Goal: Task Accomplishment & Management: Manage account settings

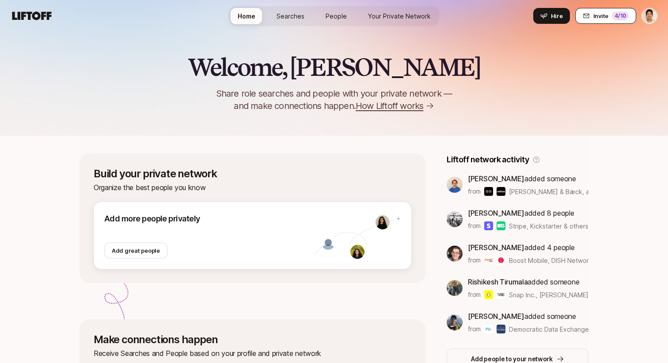
click at [607, 16] on span "Invite" at bounding box center [600, 15] width 15 height 9
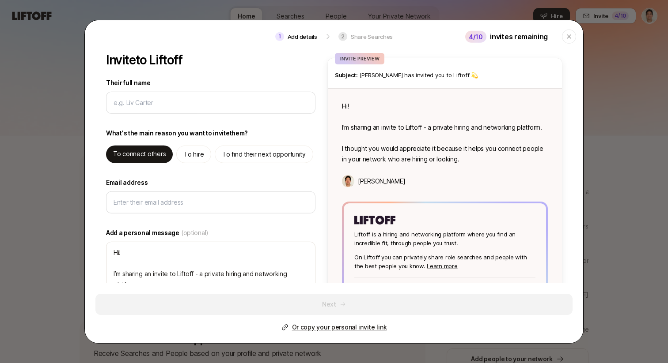
type textarea "x"
click at [315, 328] on p "Or copy your personal invite link" at bounding box center [339, 327] width 95 height 11
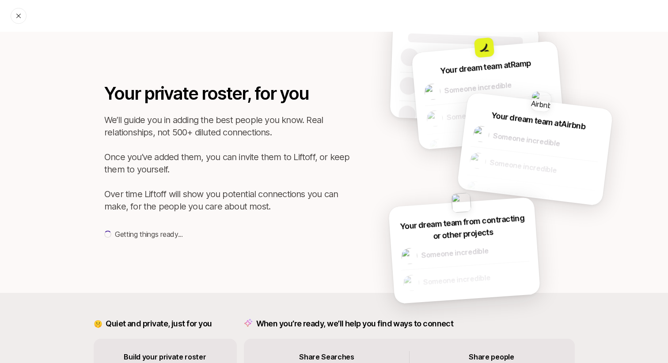
click at [331, 145] on p "We’ll guide you in adding the best people you know. Real relationships, not 500…" at bounding box center [227, 163] width 247 height 99
click at [258, 43] on div "Your private roster, for you We’ll guide you in adding the best people you know…" at bounding box center [334, 162] width 574 height 261
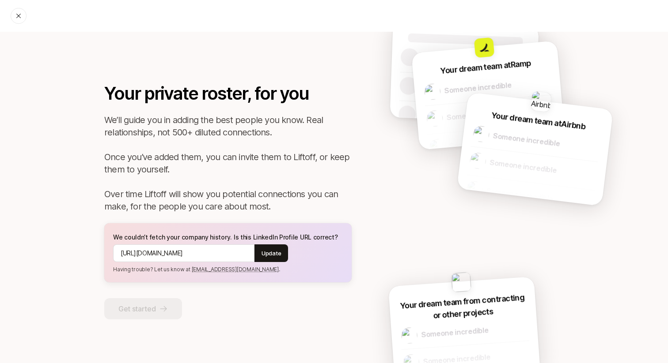
click at [294, 141] on p "We’ll guide you in adding the best people you know. Real relationships, not 500…" at bounding box center [227, 163] width 247 height 99
click at [67, 98] on div "Your private roster, for you We’ll guide you in adding the best people you know…" at bounding box center [334, 202] width 574 height 341
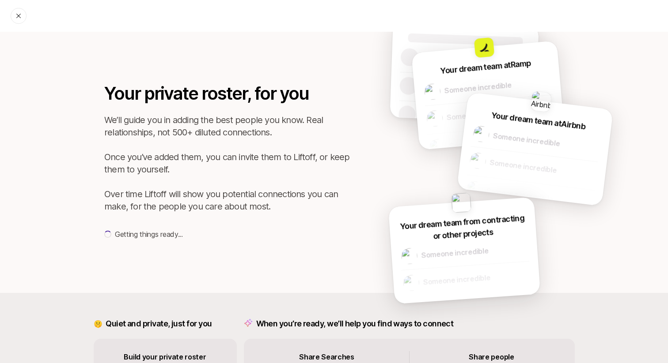
click at [17, 15] on icon at bounding box center [18, 16] width 4 height 4
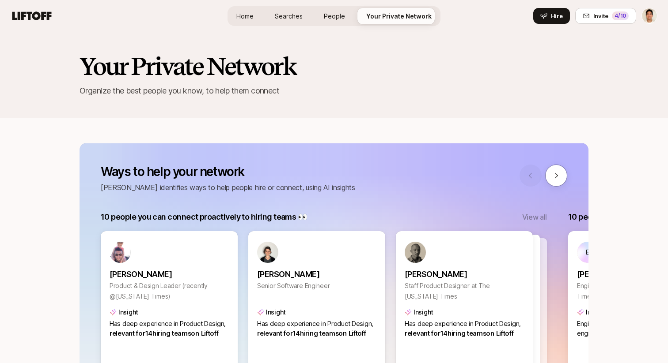
click at [391, 83] on div "Your Private Network Organize the best people you know, to help them connect" at bounding box center [333, 75] width 509 height 44
click at [163, 40] on div "Your Private Network Organize the best people you know, to help them connect" at bounding box center [334, 75] width 668 height 87
click at [283, 10] on link "Searches" at bounding box center [289, 16] width 42 height 16
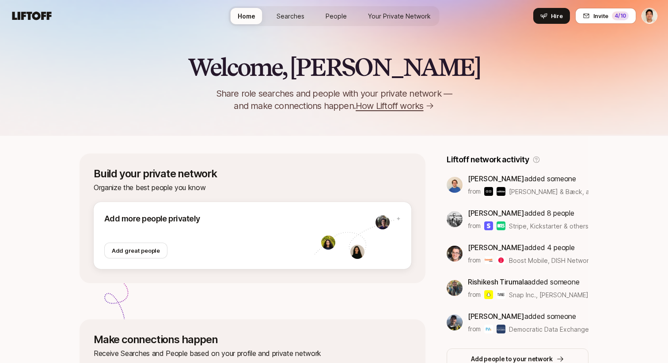
click at [293, 12] on span "Searches" at bounding box center [290, 16] width 28 height 8
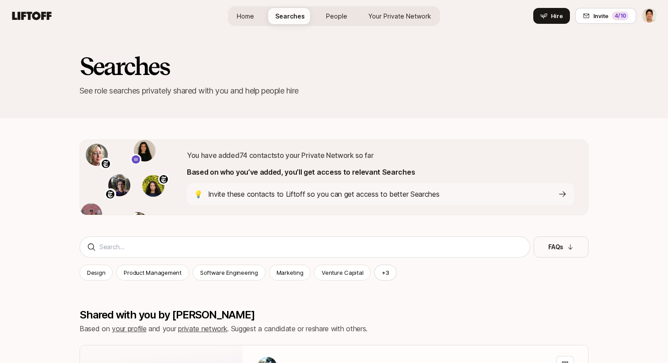
click at [295, 193] on p "Invite these contacts to Liftoff so you can get access to better Searches" at bounding box center [323, 194] width 231 height 11
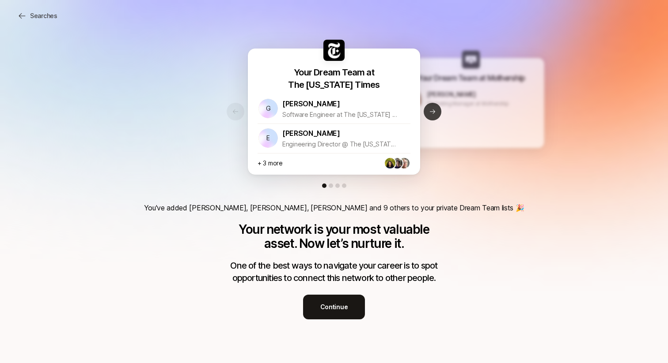
click at [436, 118] on button "Next slide" at bounding box center [432, 112] width 18 height 18
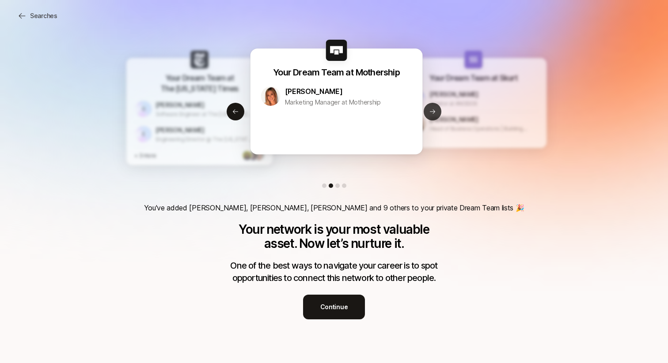
click at [432, 117] on button "Next slide" at bounding box center [432, 112] width 18 height 18
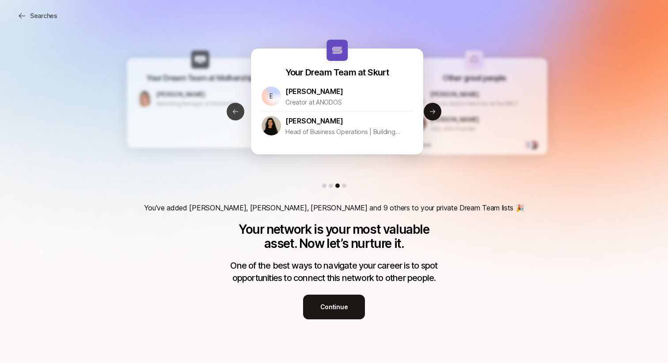
click at [240, 115] on button "Previous slide" at bounding box center [236, 112] width 18 height 18
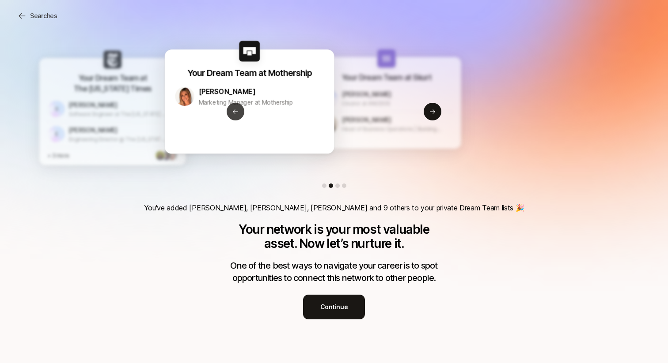
click at [240, 115] on button "Previous slide" at bounding box center [236, 112] width 18 height 18
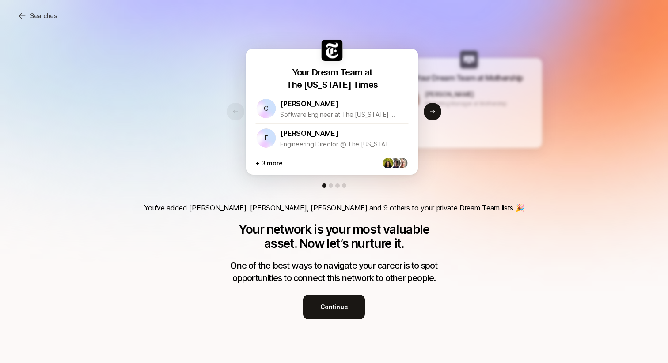
click at [323, 159] on div "+ 3 more" at bounding box center [331, 161] width 153 height 16
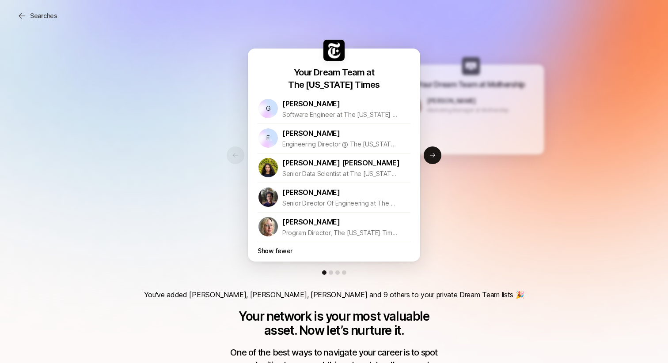
click at [279, 251] on p "Show fewer" at bounding box center [274, 251] width 35 height 11
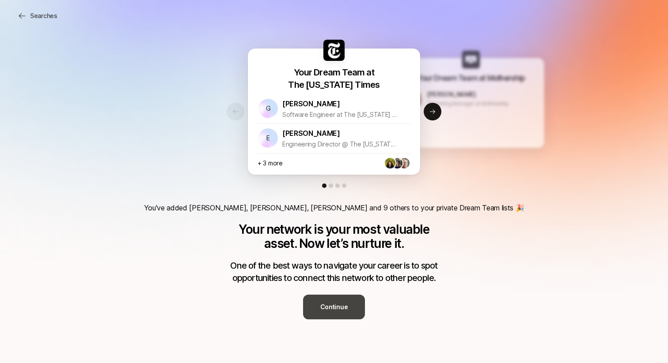
click at [344, 313] on button "Continue" at bounding box center [334, 307] width 62 height 25
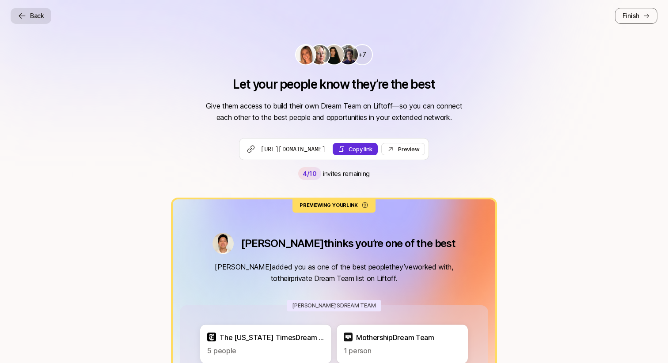
click at [33, 12] on p "Back" at bounding box center [37, 16] width 14 height 11
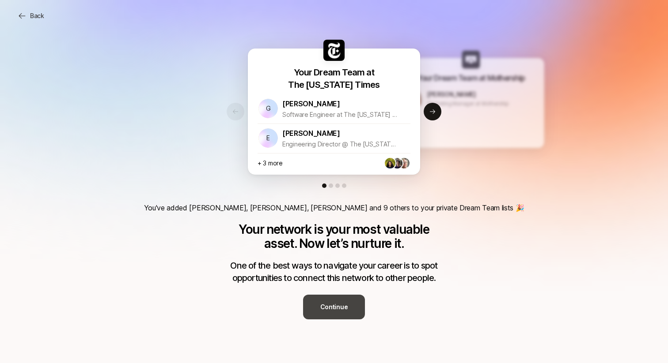
click at [338, 314] on button "Continue" at bounding box center [334, 307] width 62 height 25
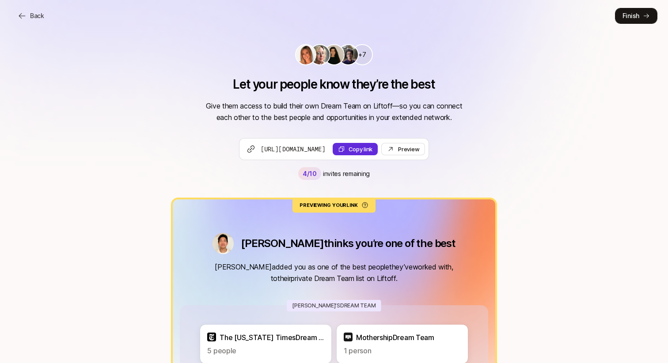
click at [638, 15] on p "Finish" at bounding box center [630, 16] width 17 height 11
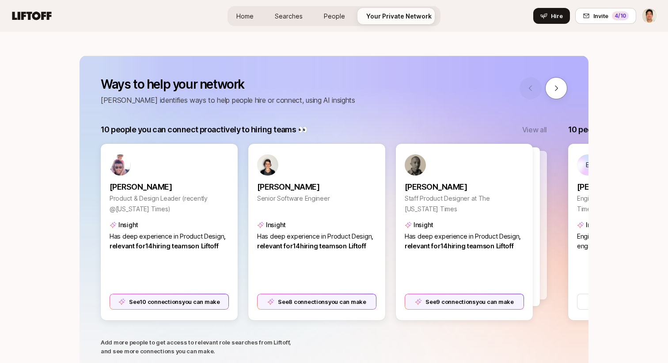
scroll to position [94, 0]
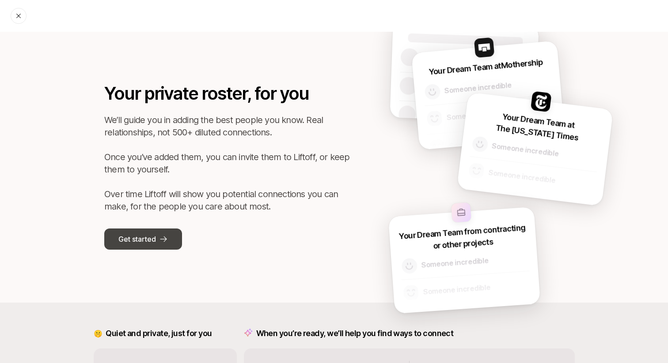
scroll to position [133, 0]
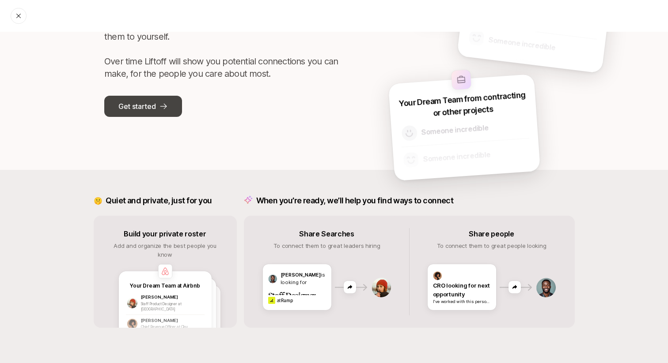
click at [152, 109] on p "Get started" at bounding box center [136, 106] width 37 height 11
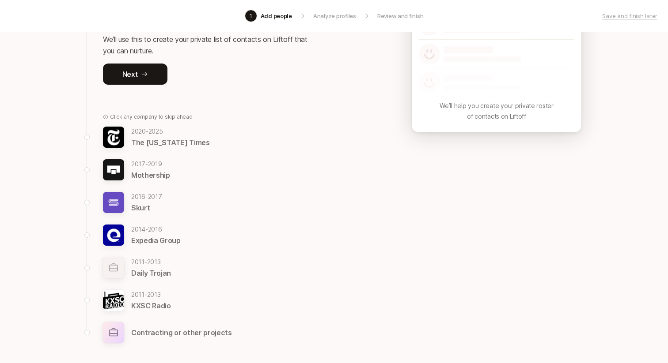
scroll to position [177, 0]
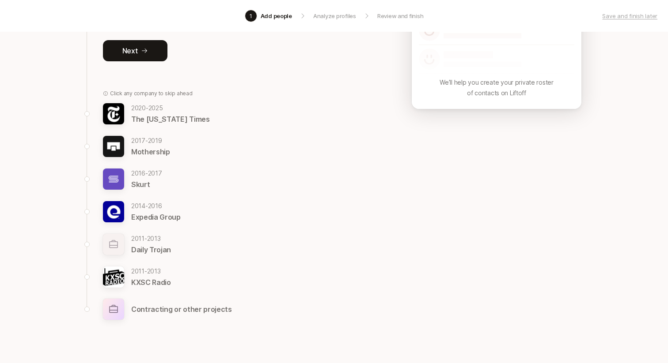
click at [156, 186] on p "Skurt" at bounding box center [146, 184] width 31 height 11
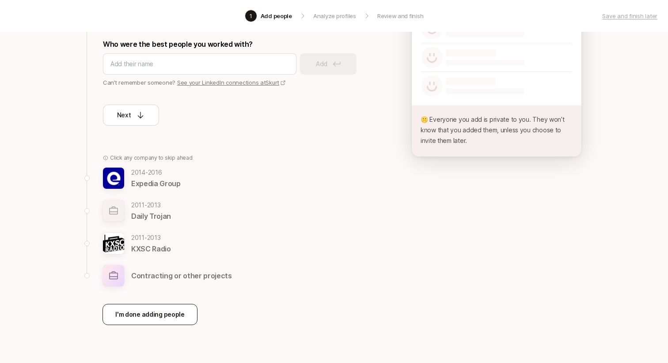
click at [178, 313] on p "I'm done adding people" at bounding box center [149, 315] width 69 height 11
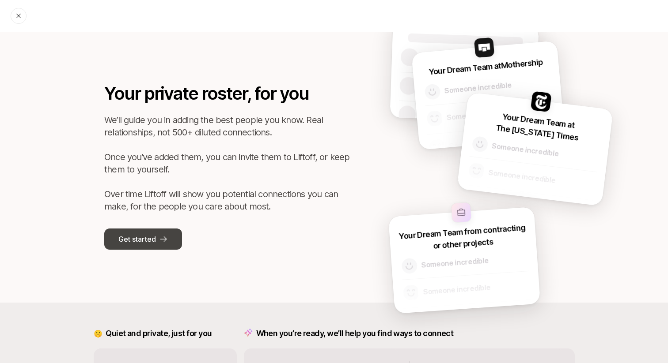
click at [136, 232] on button "Get started" at bounding box center [143, 239] width 78 height 21
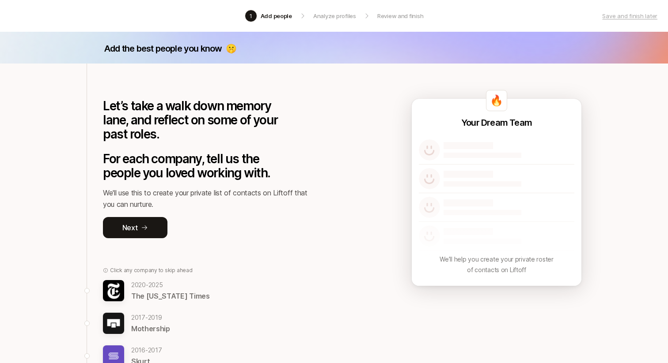
click at [43, 189] on div "Add the best people you know 🤫 Let’s take a walk down memory lane, and reflect …" at bounding box center [334, 302] width 668 height 540
